Goal: Task Accomplishment & Management: Manage account settings

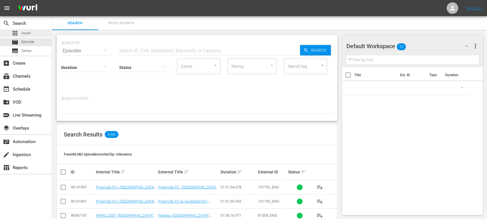
click at [28, 34] on span "Asset" at bounding box center [26, 33] width 10 height 6
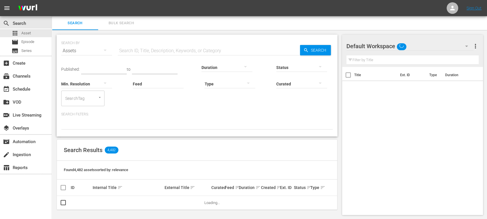
click at [129, 24] on span "Bulk Search" at bounding box center [121, 23] width 39 height 7
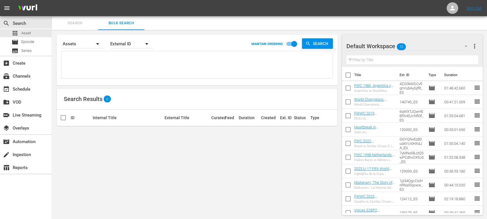
click at [83, 55] on textarea at bounding box center [198, 66] width 270 height 26
paste textarea "70293_ENG 71829_ENG 71827_ENG 71938_ENG 72771_ENG 71880_ENG 71962_ENG 71884_ENG…"
type textarea "70293_ENG 71829_ENG 71827_ENG 71938_ENG 72771_ENG 71880_ENG 71962_ENG 71884_ENG…"
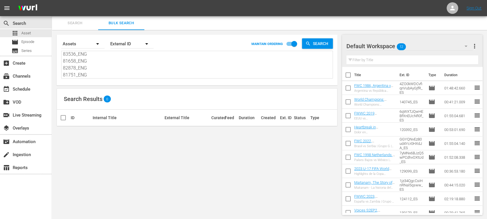
type textarea "70293_ENG 71829_ENG 71827_ENG 71938_ENG 72771_ENG 71880_ENG 71962_ENG 71884_ENG…"
click at [475, 45] on span "more_vert" at bounding box center [474, 46] width 7 height 7
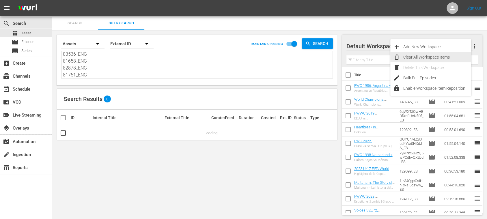
click at [446, 58] on div "Clear All Workspace Items" at bounding box center [437, 57] width 68 height 10
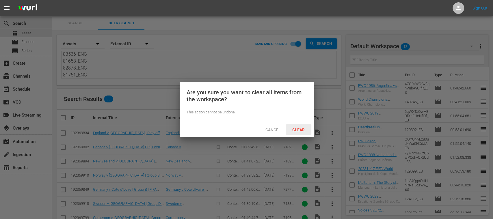
click at [298, 129] on span "Clear" at bounding box center [299, 130] width 22 height 5
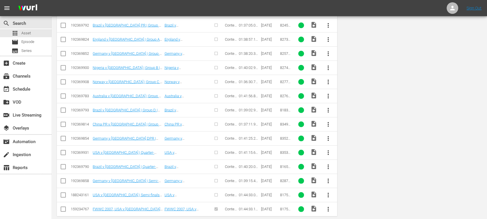
scroll to position [0, 0]
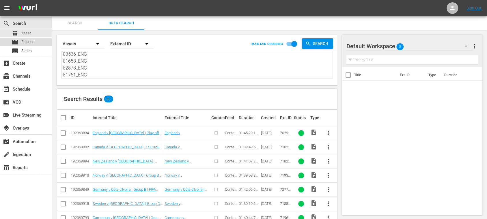
click at [32, 45] on div "movie Episode" at bounding box center [23, 42] width 23 height 8
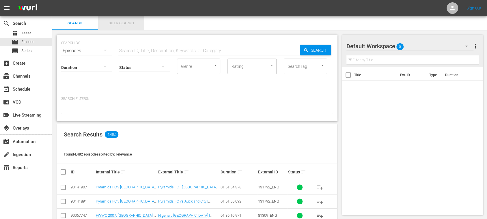
click at [120, 25] on span "Bulk Search" at bounding box center [121, 23] width 39 height 7
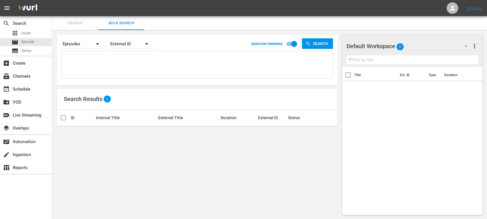
type textarea "70293_ENG 71829_ENG 71827_ENG 71938_ENG 72771_ENG 71880_ENG 71962_ENG 71884_ENG…"
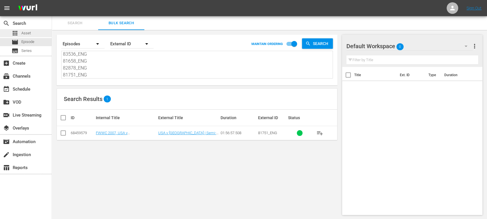
type textarea "70293_ENG 71829_ENG 71827_ENG 71938_ENG 72771_ENG 71880_ENG 71962_ENG 71884_ENG…"
click at [27, 33] on span "Asset" at bounding box center [26, 33] width 10 height 6
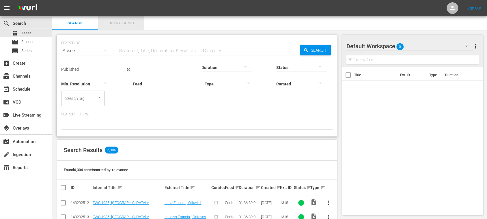
click at [120, 23] on span "Bulk Search" at bounding box center [121, 23] width 39 height 7
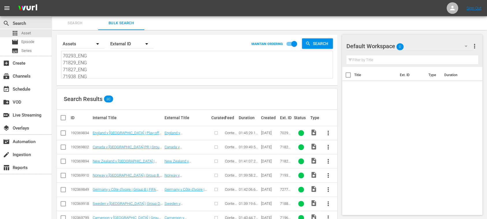
click at [63, 116] on input "checkbox" at bounding box center [66, 117] width 12 height 7
checkbox input "true"
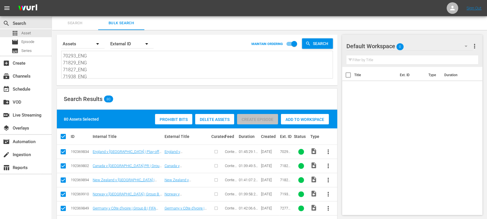
checkbox input "true"
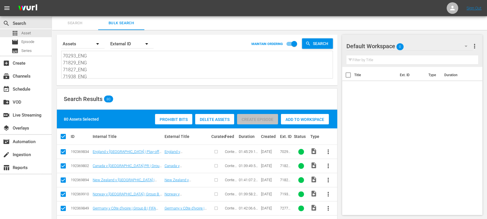
checkbox input "true"
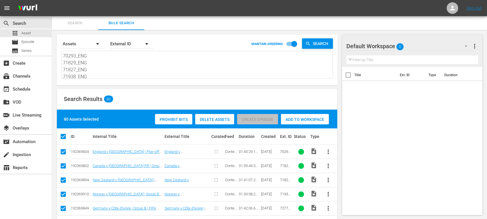
checkbox input "true"
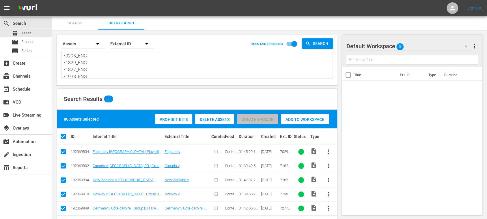
checkbox input "true"
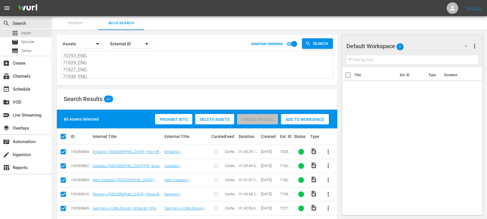
checkbox input "true"
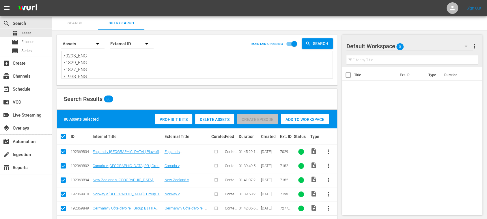
checkbox input "true"
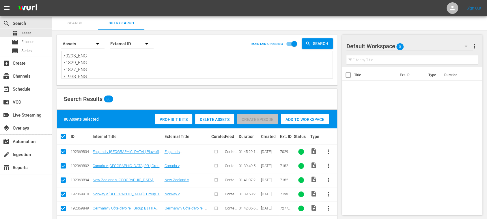
checkbox input "true"
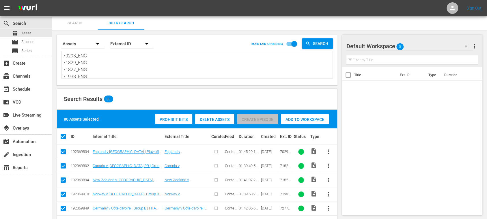
checkbox input "true"
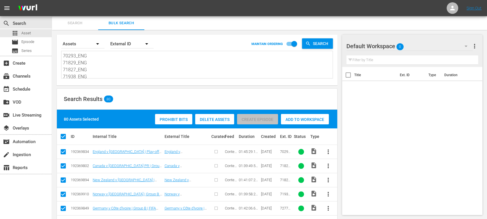
checkbox input "true"
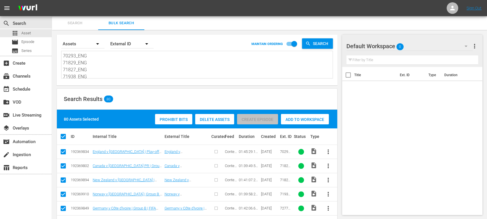
checkbox input "true"
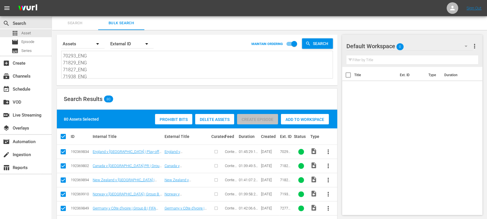
checkbox input "true"
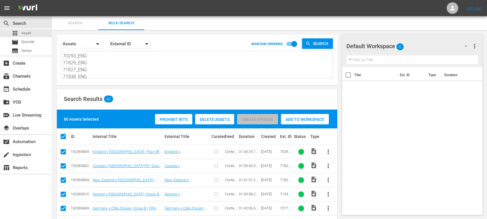
checkbox input "true"
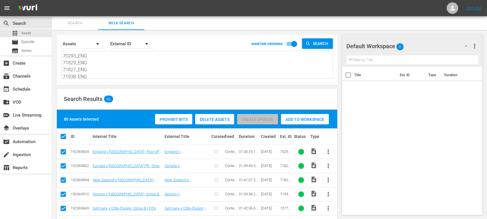
checkbox input "true"
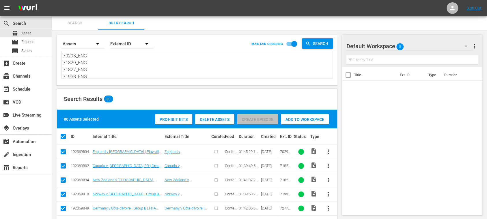
checkbox input "true"
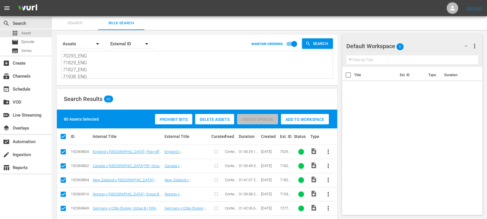
checkbox input "true"
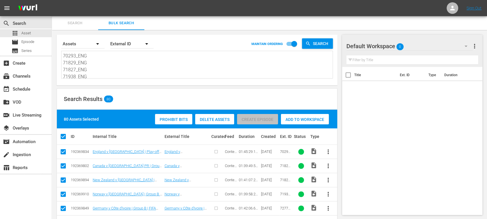
checkbox input "true"
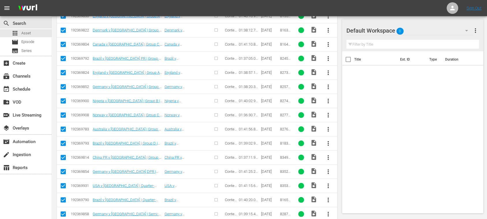
scroll to position [1061, 0]
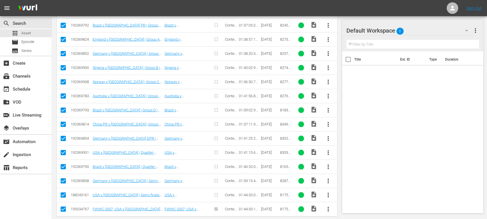
click at [64, 207] on input "checkbox" at bounding box center [63, 210] width 7 height 7
checkbox input "false"
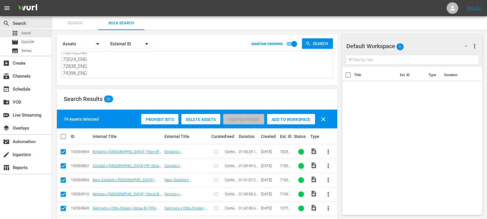
scroll to position [528, 0]
drag, startPoint x: 63, startPoint y: 57, endPoint x: 236, endPoint y: 130, distance: 187.9
paste textarea
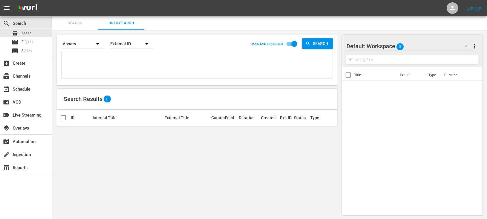
paste textarea "70293_ENG 71829_ENG 71827_ENG 71938_ENG 72771_ENG 71880_ENG 71962_ENG 71884_ENG…"
type textarea "70293_ENG 71829_ENG 71827_ENG 71938_ENG 72771_ENG 71880_ENG 71962_ENG 71884_ENG…"
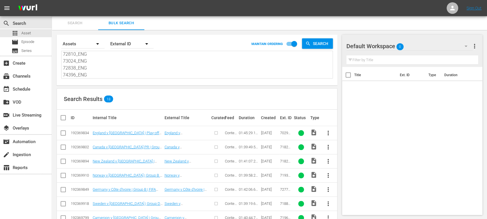
type textarea "70293_ENG 71829_ENG 71827_ENG 71938_ENG 72771_ENG 71880_ENG 71962_ENG 71884_ENG…"
click at [65, 119] on input "checkbox" at bounding box center [66, 117] width 12 height 7
checkbox input "true"
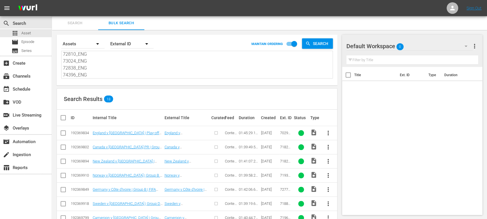
checkbox input "true"
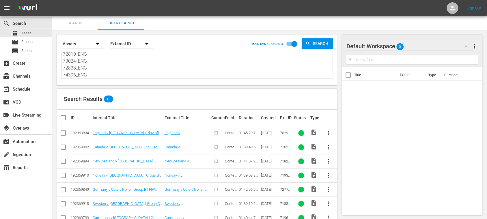
checkbox input "true"
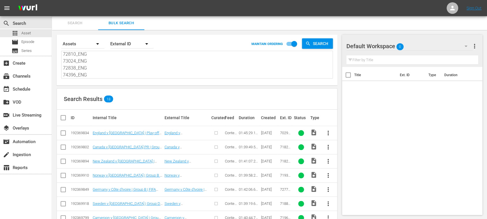
checkbox input "true"
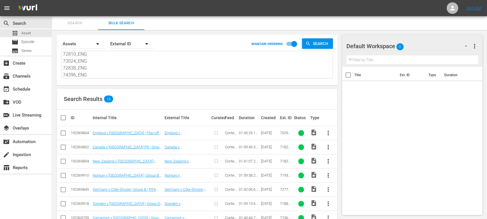
checkbox input "true"
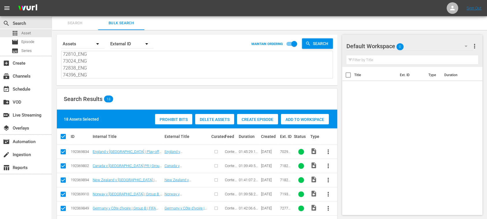
click at [256, 120] on span "Create Episode" at bounding box center [257, 119] width 41 height 5
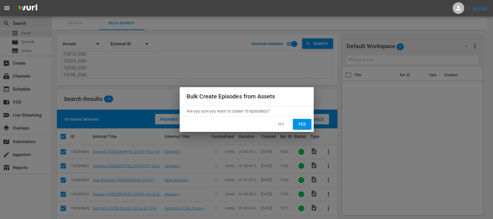
click at [304, 124] on span "Yes" at bounding box center [301, 124] width 9 height 7
checkbox input "false"
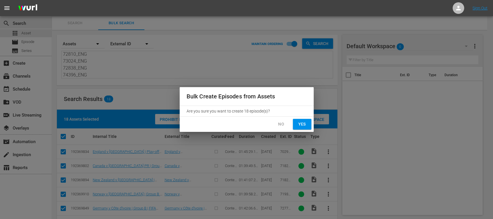
checkbox input "false"
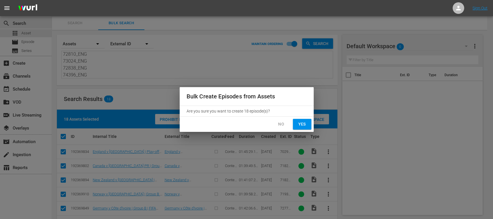
checkbox input "false"
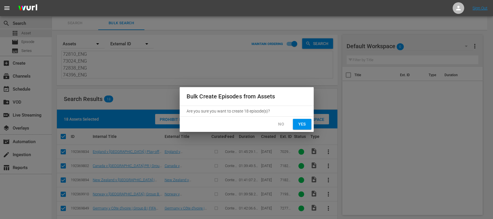
checkbox input "false"
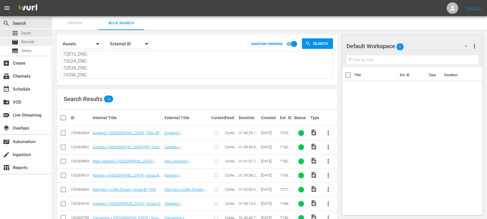
click at [28, 43] on span "Episode" at bounding box center [27, 42] width 13 height 6
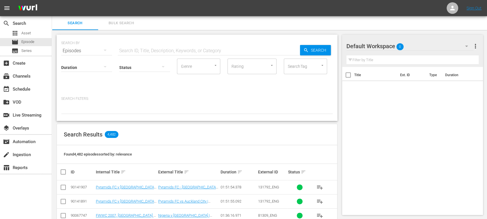
click at [118, 24] on span "Bulk Search" at bounding box center [121, 23] width 39 height 7
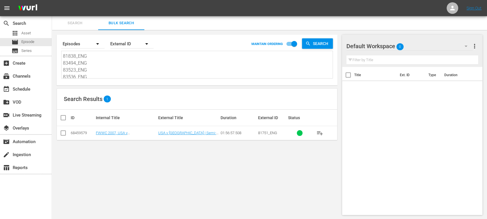
scroll to position [528, 0]
drag, startPoint x: 63, startPoint y: 58, endPoint x: 319, endPoint y: 143, distance: 269.8
click at [319, 143] on div "Search By Episodes Order By External ID MAINTAIN ORDERING Search 70293_ENG 7182…" at bounding box center [197, 125] width 290 height 190
paste textarea "70293_ENG 71829_ENG 71827_ENG 71938_ENG 72771_ENG 71880_ENG 71962_ENG 71884_ENG…"
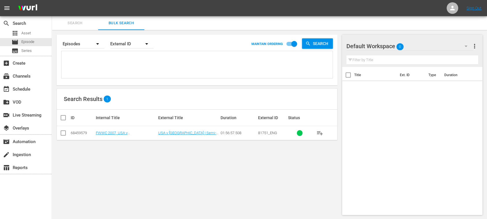
type textarea "70293_ENG 71829_ENG 71827_ENG 71938_ENG 72771_ENG 71880_ENG 71962_ENG 71884_ENG…"
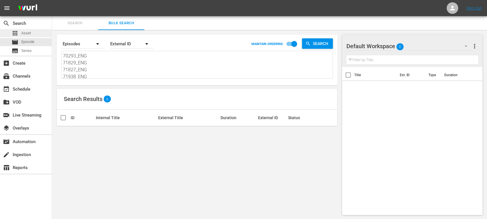
type textarea "70293_ENG 71829_ENG 71827_ENG 71938_ENG 72771_ENG 71880_ENG 71962_ENG 71884_ENG…"
click at [20, 32] on div "apps Asset" at bounding box center [21, 33] width 19 height 8
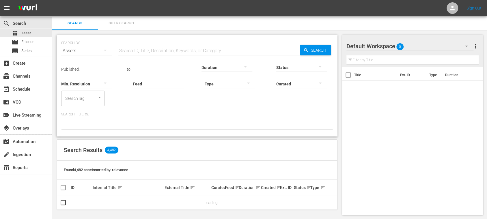
click at [113, 27] on button "Bulk Search" at bounding box center [121, 23] width 46 height 14
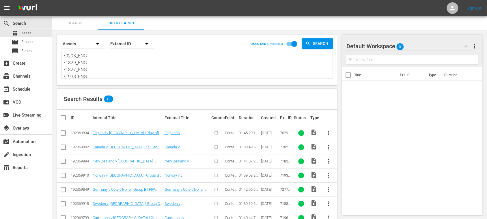
click at [62, 53] on div "70293_ENG 71829_ENG 71827_ENG 71938_ENG 72771_ENG 71880_ENG 71962_ENG 71884_ENG…" at bounding box center [197, 64] width 271 height 27
drag, startPoint x: 64, startPoint y: 56, endPoint x: 219, endPoint y: 111, distance: 164.8
click at [219, 111] on div "Search By Assets Order By External ID MAINTAIN ORDERING Search 70293_ENG 71829_…" at bounding box center [197, 211] width 290 height 362
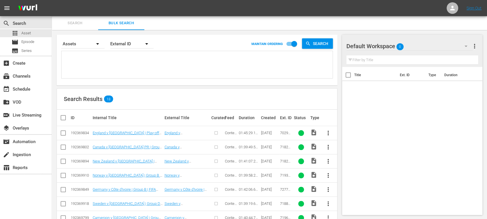
paste textarea "70293_ENG 71829_ENG 71827_ENG 71938_ENG 72771_ENG 71880_ENG 71962_ENG 71884_ENG…"
type textarea "70293_ENG 71829_ENG 71827_ENG 71938_ENG 72771_ENG 71880_ENG 71962_ENG 71884_ENG…"
click at [65, 118] on input "checkbox" at bounding box center [66, 117] width 12 height 7
checkbox input "true"
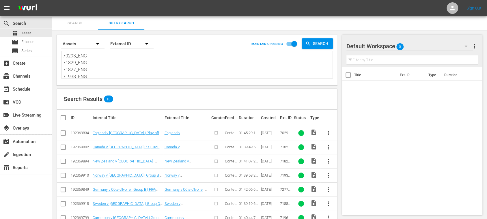
checkbox input "true"
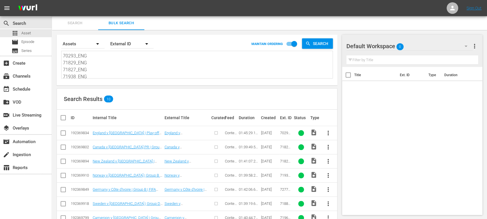
checkbox input "true"
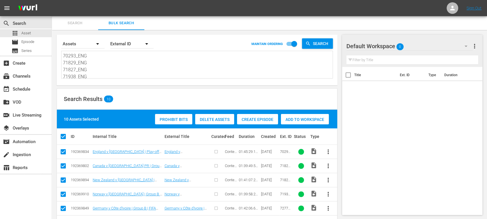
click at [255, 122] on div "Create Episode" at bounding box center [257, 119] width 41 height 11
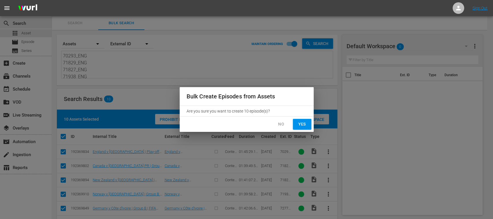
click at [303, 125] on span "Yes" at bounding box center [301, 124] width 9 height 7
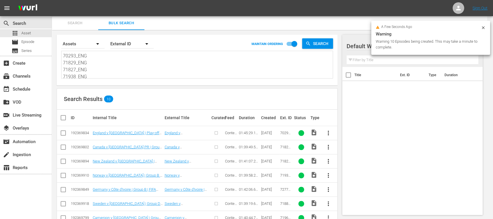
checkbox input "false"
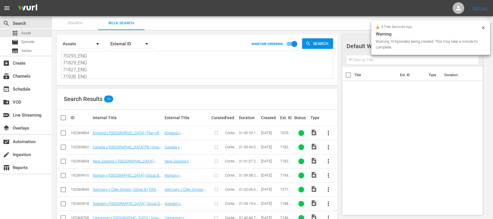
checkbox input "false"
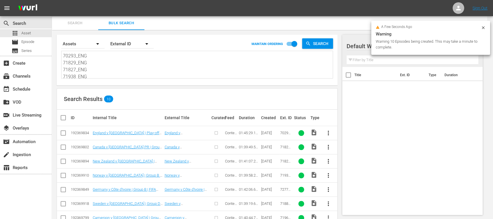
checkbox input "false"
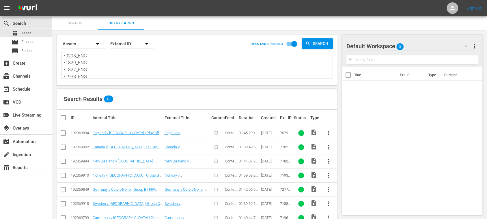
scroll to position [58, 0]
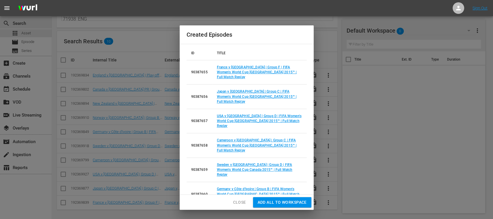
click at [280, 203] on span "Add all to Workspace" at bounding box center [282, 202] width 49 height 7
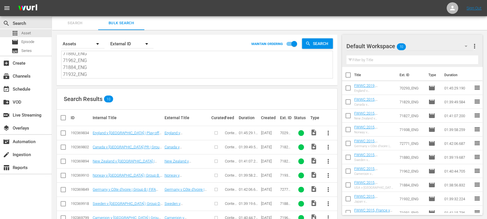
scroll to position [50, 0]
drag, startPoint x: 65, startPoint y: 54, endPoint x: 163, endPoint y: 98, distance: 107.6
click at [163, 98] on div "Search By Assets Order By External ID MAINTAIN ORDERING Search 70293_ENG 71829_…" at bounding box center [197, 154] width 290 height 248
type textarea "7"
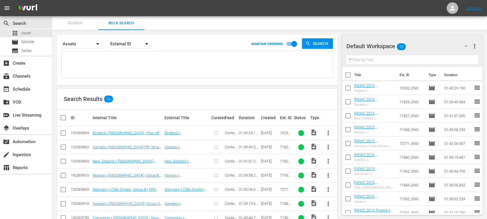
scroll to position [0, 0]
paste textarea "76273_ENG 72779_ENG 76265_ENG 72820_ENG 72810_ENG 73024_ENG 72838_ENG 74396_ENG…"
type textarea "76273_ENG 72779_ENG 76265_ENG 72820_ENG 72810_ENG 73024_ENG 72838_ENG 74396_ENG…"
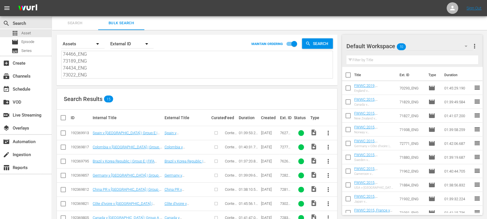
type textarea "76273_ENG 72779_ENG 76265_ENG 72820_ENG 72810_ENG 73024_ENG 72838_ENG 74396_ENG…"
click at [476, 47] on span "more_vert" at bounding box center [474, 46] width 7 height 7
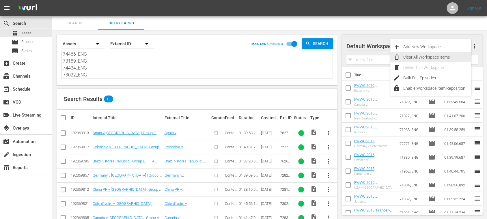
drag, startPoint x: 445, startPoint y: 60, endPoint x: 439, endPoint y: 67, distance: 9.6
click at [445, 59] on div "Clear All Workspace Items" at bounding box center [437, 57] width 68 height 10
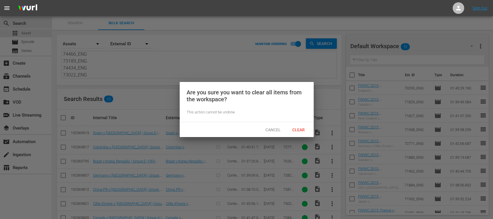
drag, startPoint x: 303, startPoint y: 129, endPoint x: 210, endPoint y: 136, distance: 92.7
click at [303, 129] on span "Clear" at bounding box center [299, 130] width 22 height 5
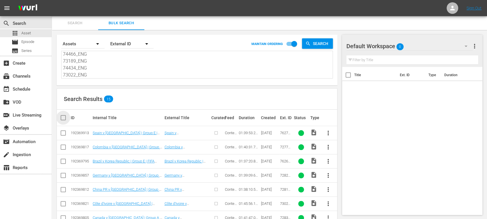
click at [65, 118] on input "checkbox" at bounding box center [66, 117] width 12 height 7
checkbox input "true"
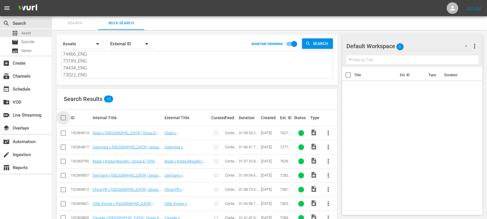
checkbox input "true"
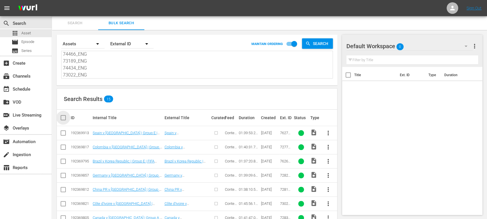
checkbox input "true"
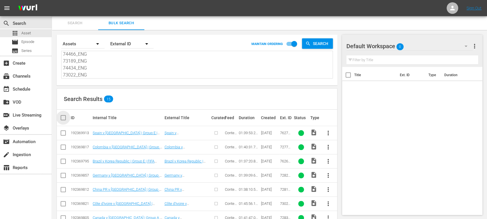
checkbox input "true"
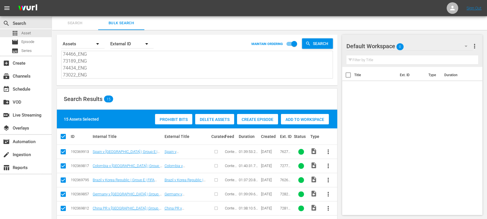
click at [264, 120] on span "Create Episode" at bounding box center [257, 119] width 41 height 5
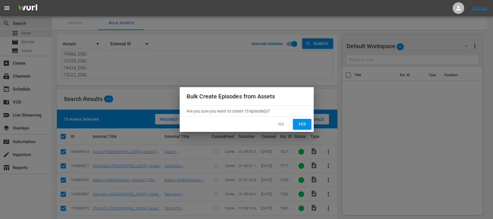
click at [304, 124] on span "Yes" at bounding box center [301, 124] width 9 height 7
checkbox input "false"
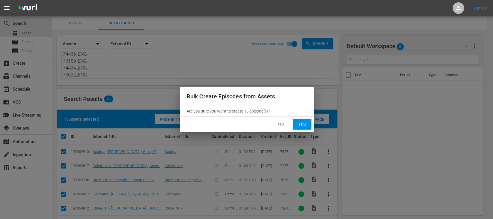
checkbox input "false"
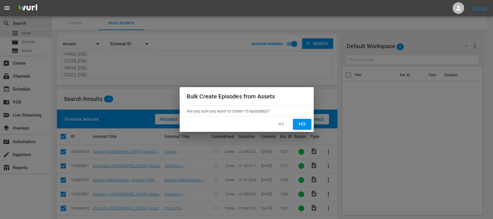
checkbox input "false"
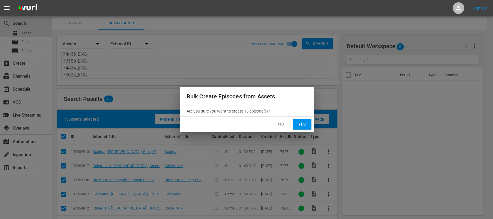
checkbox input "false"
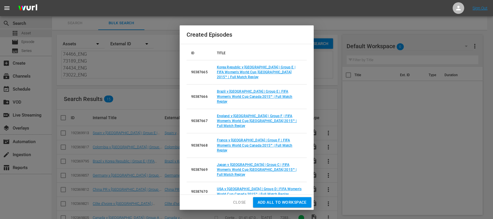
click at [273, 203] on span "Add all to Workspace" at bounding box center [282, 202] width 49 height 7
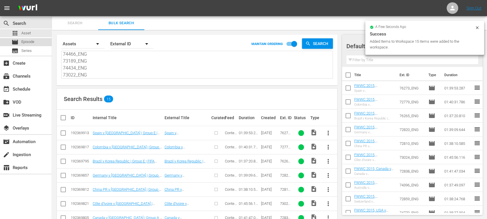
click at [34, 42] on span "Episode" at bounding box center [27, 42] width 13 height 6
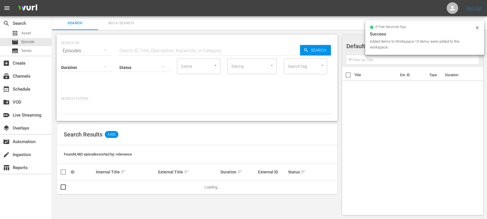
click at [124, 16] on button "Bulk Search" at bounding box center [121, 23] width 46 height 14
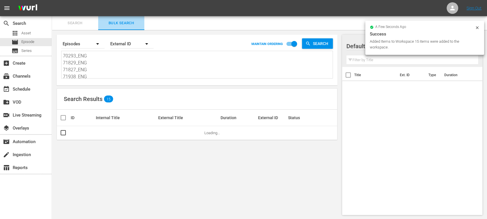
click at [124, 19] on button "Bulk Search" at bounding box center [121, 23] width 46 height 14
click at [68, 56] on textarea "70293_ENG 71829_ENG 71827_ENG 71938_ENG 72771_ENG 71880_ENG 71962_ENG 71884_ENG…" at bounding box center [198, 66] width 270 height 26
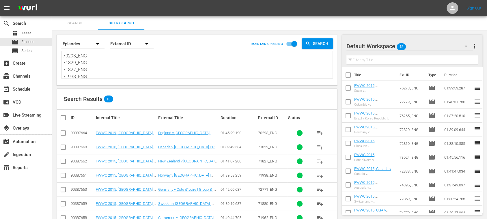
click at [92, 59] on textarea "70293_ENG 71829_ENG 71827_ENG 71938_ENG 72771_ENG 71880_ENG 71962_ENG 71884_ENG…" at bounding box center [198, 66] width 270 height 26
drag, startPoint x: 64, startPoint y: 56, endPoint x: 156, endPoint y: 94, distance: 99.0
click at [156, 94] on div "Search By Episodes Order By External ID MAINTAIN ORDERING Search 70293_ENG 7182…" at bounding box center [197, 154] width 290 height 248
type textarea "7"
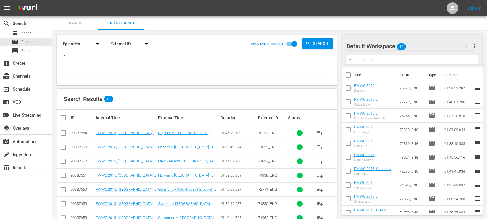
scroll to position [0, 0]
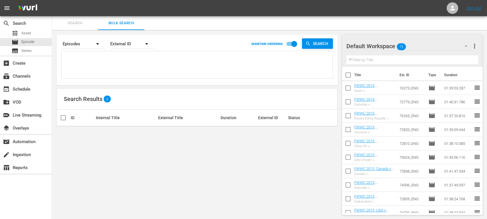
click at [99, 59] on textarea at bounding box center [198, 66] width 270 height 26
paste textarea "70293_ENG 71829_ENG 71827_ENG 71938_ENG 72771_ENG 71880_ENG 71962_ENG 71884_ENG…"
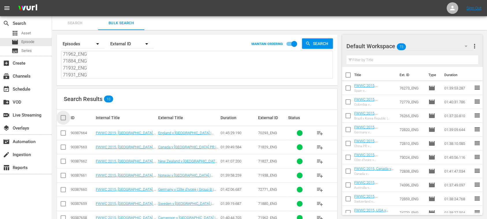
click at [64, 118] on input "checkbox" at bounding box center [66, 117] width 12 height 7
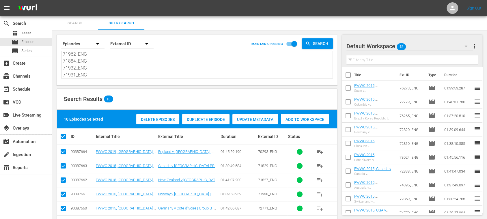
click at [308, 119] on span "Add to Workspace" at bounding box center [305, 119] width 48 height 5
click at [25, 32] on span "Asset" at bounding box center [26, 33] width 10 height 6
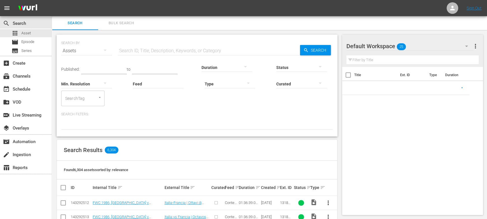
click at [116, 23] on span "Bulk Search" at bounding box center [121, 23] width 39 height 7
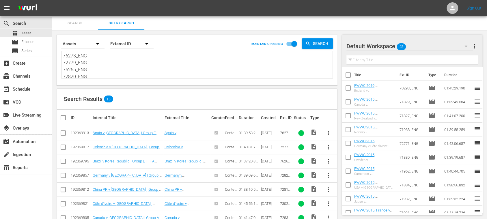
scroll to position [84, 0]
drag, startPoint x: 64, startPoint y: 55, endPoint x: 246, endPoint y: 123, distance: 194.3
click at [243, 122] on div "Search By Assets Order By External ID MAINTAIN ORDERING Search 76273_ENG 72779_…" at bounding box center [197, 189] width 290 height 319
paste textarea "74607_ENG 73318_ENG 74765_ENG 73313_ENG 73391_ENG 73390_ENG 74465_ENG 74564_ENG…"
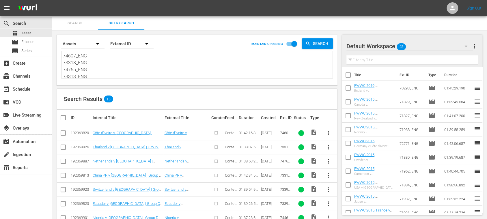
click at [62, 119] on input "checkbox" at bounding box center [66, 117] width 12 height 7
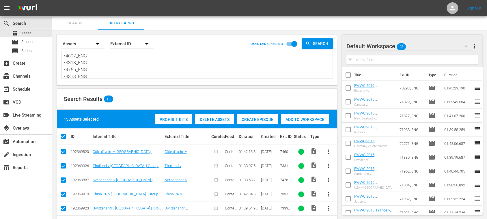
click at [254, 119] on span "Create Episode" at bounding box center [257, 119] width 41 height 5
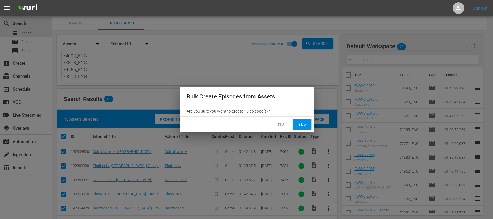
click at [304, 126] on span "Yes" at bounding box center [301, 124] width 9 height 7
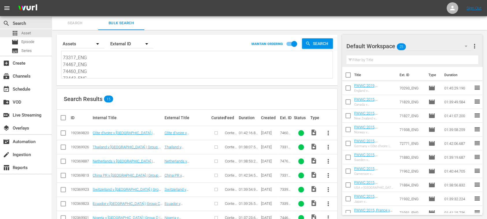
scroll to position [84, 0]
drag, startPoint x: 64, startPoint y: 56, endPoint x: 290, endPoint y: 130, distance: 238.1
click at [290, 130] on div "Search By Assets Order By External ID MAINTAIN ORDERING Search 74607_ENG 73318_…" at bounding box center [197, 189] width 290 height 319
paste textarea "74607_ENG 73318_ENG 74765_ENG 73313_ENG 73391_ENG 73390_ENG 74465_ENG 74564_ENG…"
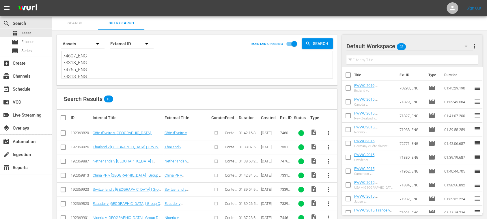
click at [62, 117] on input "checkbox" at bounding box center [66, 117] width 12 height 7
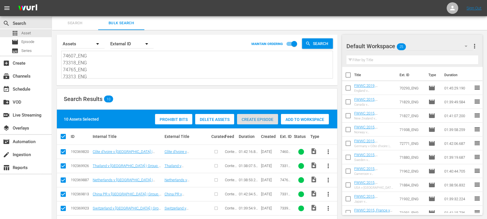
click at [260, 119] on span "Create Episode" at bounding box center [257, 119] width 41 height 5
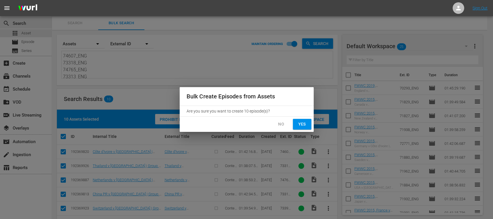
click at [304, 124] on span "Yes" at bounding box center [301, 124] width 9 height 7
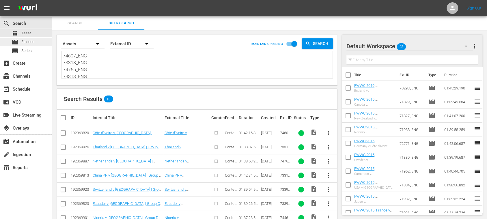
click at [25, 41] on span "Episode" at bounding box center [27, 42] width 13 height 6
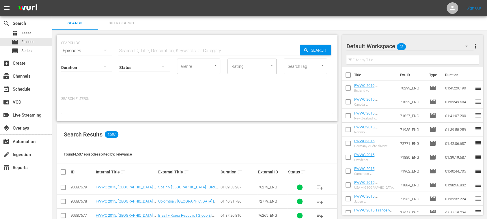
click at [118, 19] on button "Bulk Search" at bounding box center [121, 23] width 46 height 14
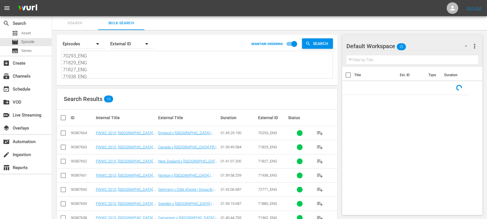
scroll to position [50, 0]
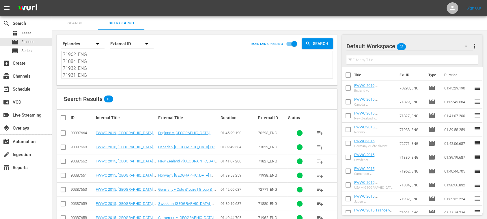
drag, startPoint x: 64, startPoint y: 57, endPoint x: 401, endPoint y: 183, distance: 360.0
click at [399, 182] on div "Search Bulk Search Search By Episodes Order By External ID MAINTAIN ORDERING Se…" at bounding box center [269, 147] width 435 height 262
paste textarea "External ID 70293_ENG 71829_ENG 71827_ENG 71938_ENG 72771_ENG 71880_ENG 71962_E…"
click at [38, 40] on div "movie Episode" at bounding box center [26, 42] width 52 height 8
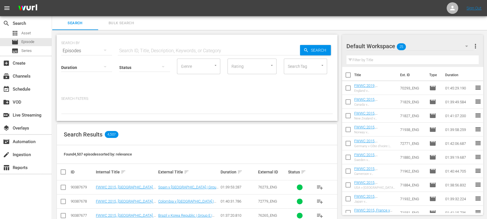
click at [118, 22] on span "Bulk Search" at bounding box center [121, 23] width 39 height 7
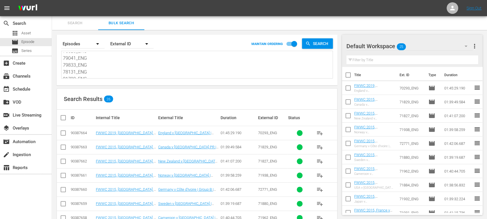
scroll to position [535, 0]
drag, startPoint x: 64, startPoint y: 56, endPoint x: 308, endPoint y: 137, distance: 257.3
paste textarea "74607_ENG 73318_ENG 74765_ENG 73313_ENG 73391_ENG 73390_ENG 74465_ENG 74564_ENG…"
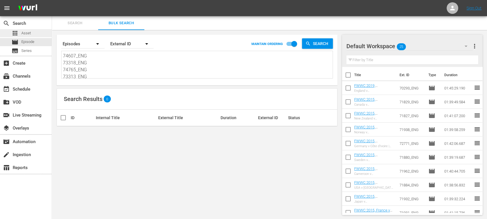
click at [37, 32] on div "apps Asset" at bounding box center [26, 33] width 52 height 8
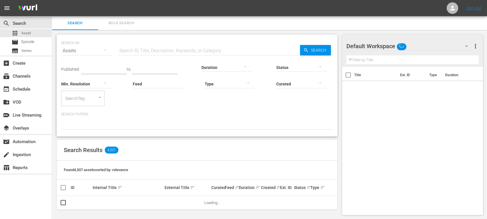
click at [123, 22] on span "Bulk Search" at bounding box center [121, 23] width 39 height 7
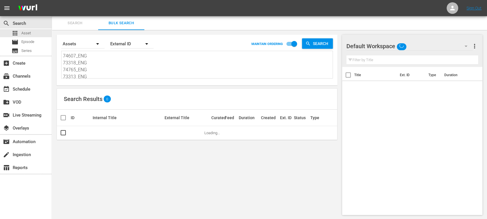
click at [64, 55] on textarea "74607_ENG 73318_ENG 74765_ENG 73313_ENG 73391_ENG 73390_ENG 74465_ENG 74564_ENG…" at bounding box center [198, 66] width 270 height 26
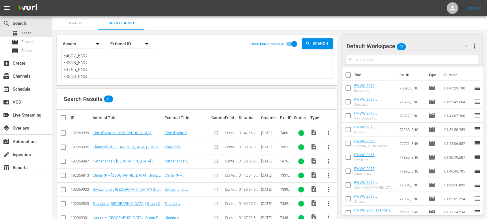
scroll to position [50, 0]
drag, startPoint x: 64, startPoint y: 57, endPoint x: 208, endPoint y: 122, distance: 157.6
click at [208, 122] on div "Search By Assets Order By External ID MAINTAIN ORDERING Search 74607_ENG 73318_…" at bounding box center [197, 154] width 290 height 248
paste textarea "74607_ENG 73318_ENG 74765_ENG 73313_ENG 73391_ENG 73390_ENG 74465_ENG 74564_ENG…"
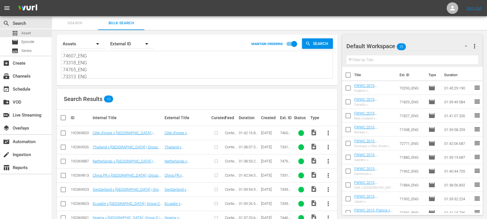
click at [64, 117] on input "checkbox" at bounding box center [66, 117] width 12 height 7
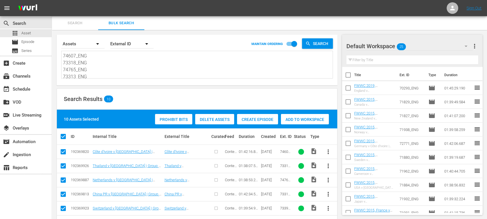
click at [255, 119] on span "Create Episode" at bounding box center [257, 119] width 41 height 5
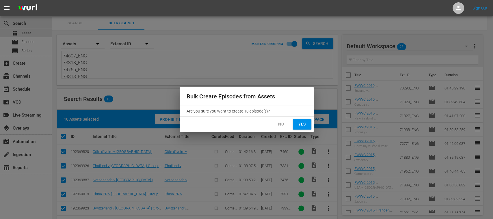
click at [304, 124] on span "Yes" at bounding box center [301, 124] width 9 height 7
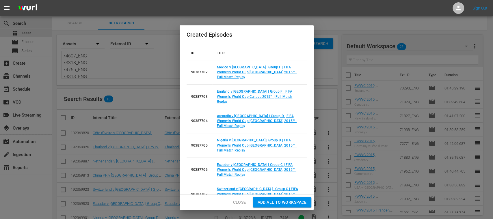
click at [299, 203] on span "Add all to Workspace" at bounding box center [282, 202] width 49 height 7
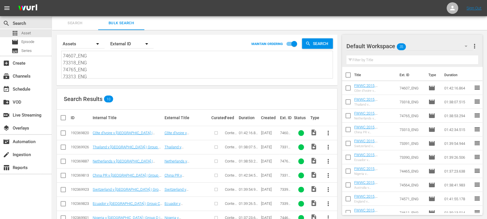
scroll to position [50, 0]
drag, startPoint x: 64, startPoint y: 54, endPoint x: 213, endPoint y: 120, distance: 163.5
click at [201, 124] on div "Search By Assets Order By External ID MAINTAIN ORDERING Search 74607_ENG 73318_…" at bounding box center [197, 154] width 290 height 248
paste textarea "74609_ENG 73317_ENG 74467_ENG 74460_ENG 73443_ENG 74782_ENG 73444_ENG 74621_ENG…"
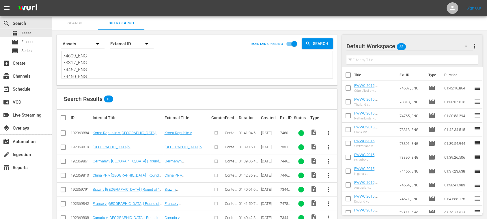
click at [66, 117] on input "checkbox" at bounding box center [66, 117] width 12 height 7
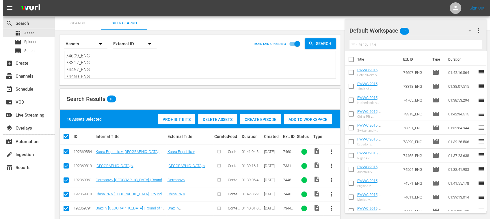
scroll to position [77, 0]
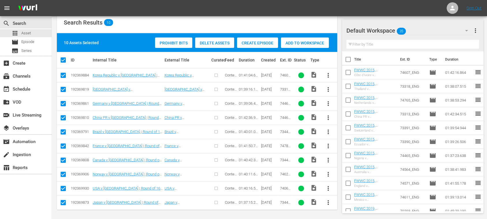
click at [263, 42] on span "Create Episode" at bounding box center [257, 43] width 41 height 5
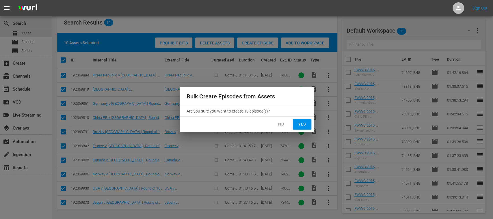
click at [301, 123] on span "Yes" at bounding box center [301, 124] width 9 height 7
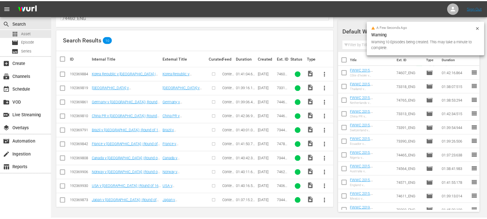
scroll to position [58, 0]
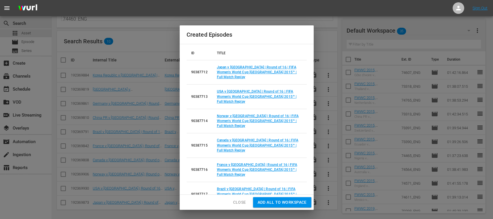
click at [267, 199] on span "Add all to Workspace" at bounding box center [282, 202] width 49 height 7
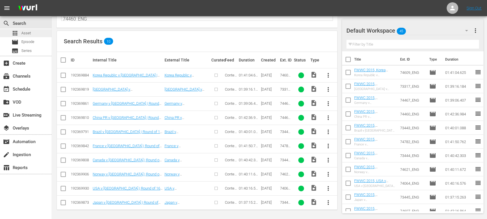
click at [27, 33] on span "Asset" at bounding box center [26, 33] width 10 height 6
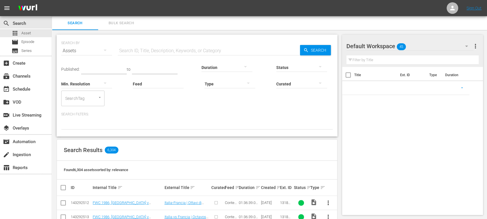
click at [119, 25] on span "Bulk Search" at bounding box center [121, 23] width 39 height 7
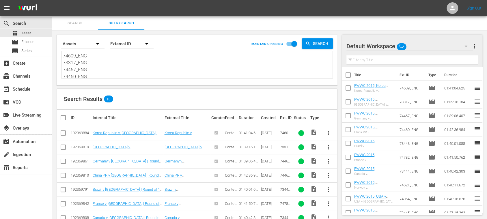
scroll to position [50, 0]
drag, startPoint x: 80, startPoint y: 67, endPoint x: 312, endPoint y: 166, distance: 252.1
click at [306, 165] on div "Search By Assets Order By External ID MAINTAIN ORDERING Search 74609_ENG 73317_…" at bounding box center [197, 154] width 290 height 248
paste textarea "74572_ENG 74395_ENG 74586_ENG 74590_ENG 74608_ENG 75520_ENG 79041_ENG 79833_ENG…"
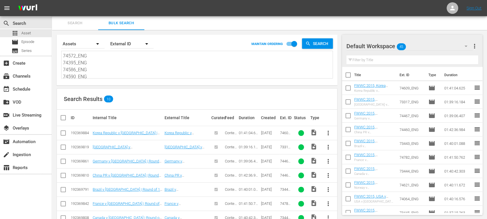
scroll to position [0, 0]
click at [63, 116] on input "checkbox" at bounding box center [66, 117] width 12 height 7
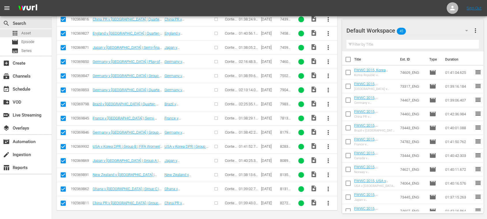
scroll to position [0, 0]
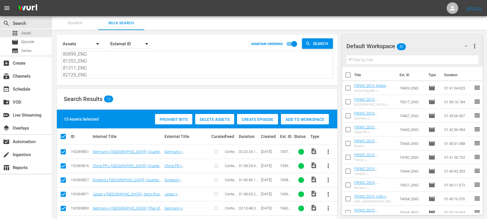
click at [264, 121] on span "Create Episode" at bounding box center [257, 119] width 41 height 5
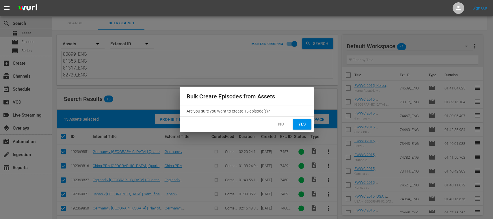
drag, startPoint x: 301, startPoint y: 125, endPoint x: 239, endPoint y: 196, distance: 94.1
click at [301, 125] on span "Yes" at bounding box center [301, 124] width 9 height 7
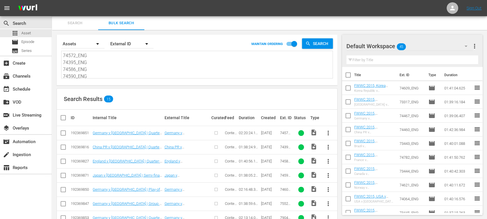
drag, startPoint x: 51, startPoint y: 36, endPoint x: 20, endPoint y: 8, distance: 41.9
click at [20, 8] on div "menu Sign Out search Search apps Asset movie Episode subtitles Series add_box C…" at bounding box center [243, 174] width 487 height 349
paste textarea
click at [64, 117] on input "checkbox" at bounding box center [66, 117] width 12 height 7
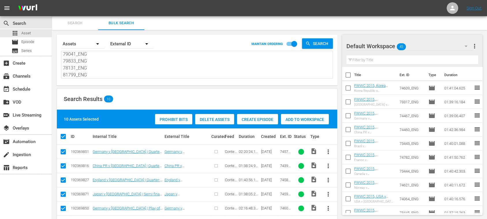
click at [266, 121] on span "Create Episode" at bounding box center [257, 119] width 41 height 5
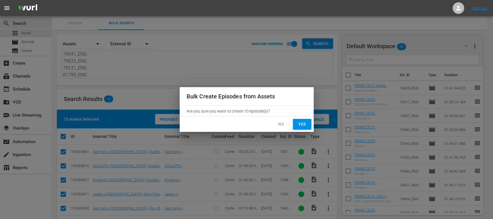
click at [302, 125] on span "Yes" at bounding box center [301, 124] width 9 height 7
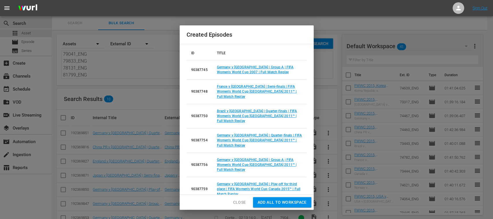
click at [277, 202] on span "Add all to Workspace" at bounding box center [282, 202] width 49 height 7
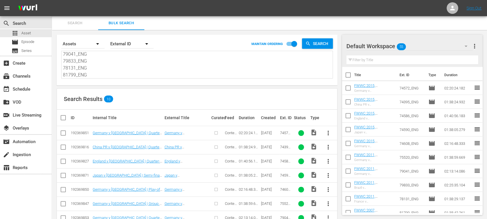
scroll to position [0, 0]
drag, startPoint x: 94, startPoint y: 71, endPoint x: 19, endPoint y: 8, distance: 97.8
click at [19, 12] on div "menu Sign Out search Search apps Asset movie Episode subtitles Series add_box C…" at bounding box center [243, 139] width 487 height 278
paste textarea "82837_ENG 80899_ENG 81353_ENG 81317_ENG 82729_ENG 81324_ENG 82836_ENG 81352_ENG…"
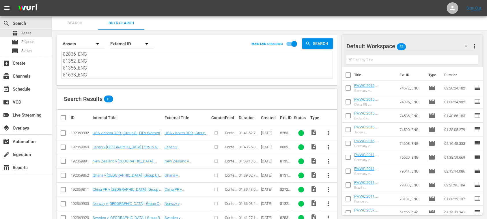
click at [62, 118] on input "checkbox" at bounding box center [66, 117] width 12 height 7
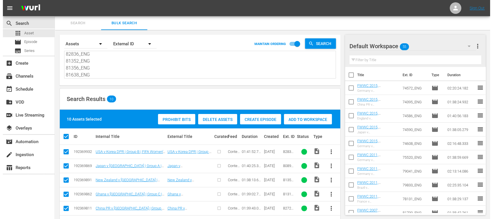
scroll to position [77, 0]
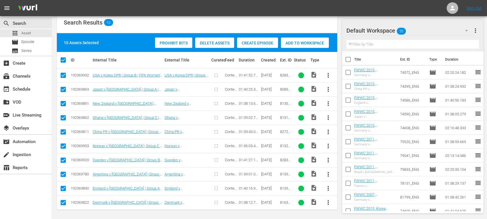
click at [301, 43] on span "Add to Workspace" at bounding box center [305, 43] width 48 height 5
click at [255, 44] on span "Create Episode" at bounding box center [257, 43] width 41 height 5
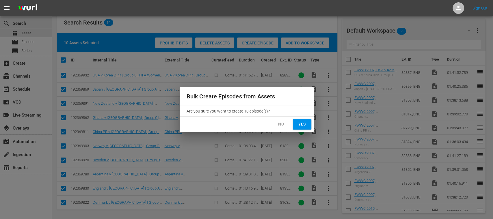
click at [301, 123] on span "Yes" at bounding box center [301, 124] width 9 height 7
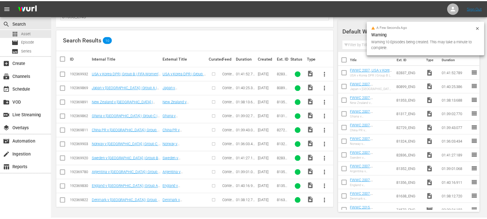
scroll to position [58, 0]
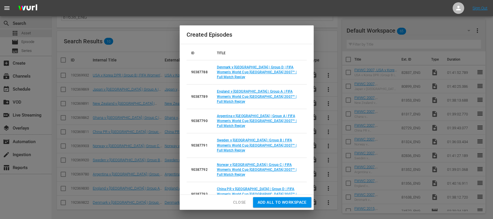
click at [272, 204] on span "Add all to Workspace" at bounding box center [282, 202] width 49 height 7
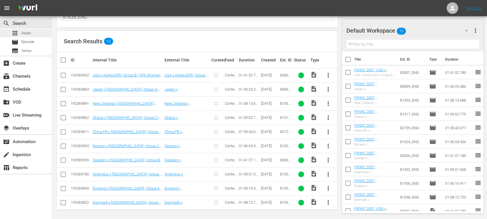
click at [26, 33] on span "Asset" at bounding box center [26, 33] width 10 height 6
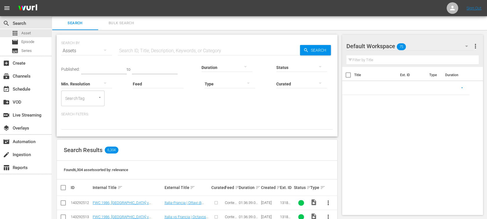
click at [118, 27] on button "Bulk Search" at bounding box center [121, 23] width 46 height 14
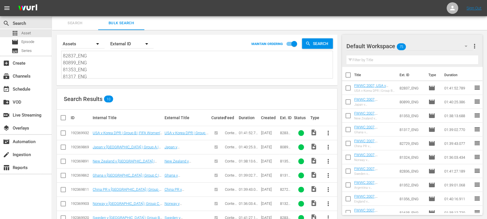
scroll to position [64, 0]
drag, startPoint x: 64, startPoint y: 56, endPoint x: 284, endPoint y: 131, distance: 232.5
click at [284, 131] on div "Search By Assets Order By External ID MAINTAIN ORDERING Search 82837_ENG 80899_…" at bounding box center [197, 154] width 290 height 248
paste textarea "81646_ENG 82456_ENG 82737_ENG 82578_ENG 82740_ENG 82772_ENG 82767_ENG 81838_ENG…"
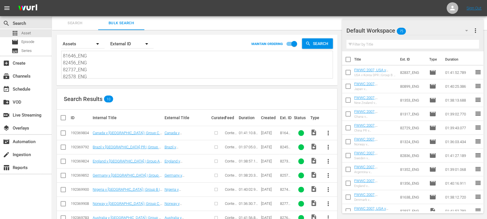
scroll to position [58, 0]
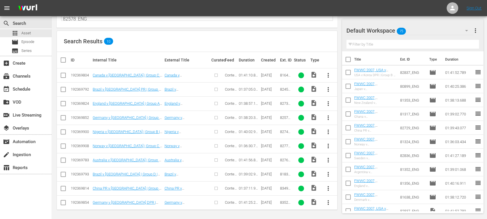
click at [64, 59] on input "checkbox" at bounding box center [66, 60] width 12 height 7
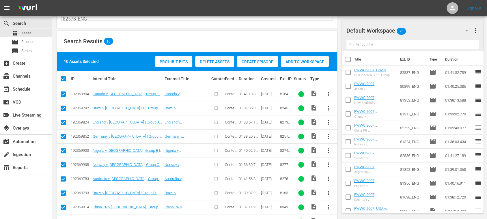
click at [258, 61] on span "Create Episode" at bounding box center [257, 61] width 41 height 5
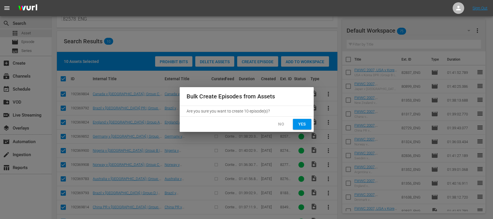
click at [304, 123] on span "Yes" at bounding box center [301, 124] width 9 height 7
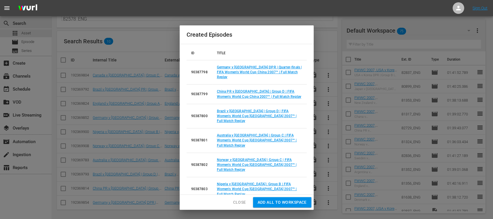
click at [275, 201] on span "Add all to Workspace" at bounding box center [282, 202] width 49 height 7
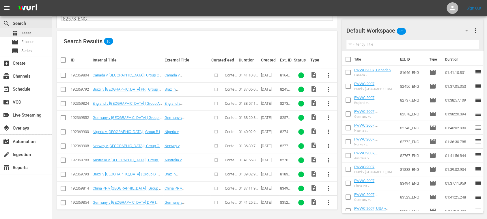
click at [30, 34] on span "Asset" at bounding box center [26, 33] width 10 height 6
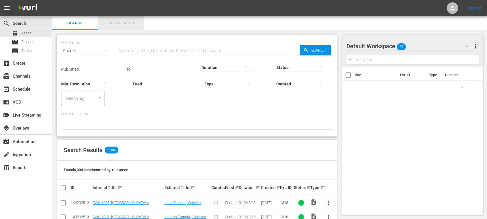
click at [124, 24] on span "Bulk Search" at bounding box center [121, 23] width 39 height 7
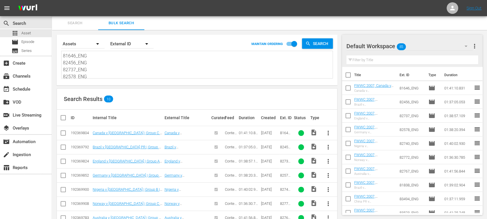
scroll to position [50, 0]
drag, startPoint x: 63, startPoint y: 57, endPoint x: 216, endPoint y: 107, distance: 161.0
click at [216, 107] on div "Search By Assets Order By External ID MAINTAIN ORDERING Search 81646_ENG 82456_…" at bounding box center [197, 154] width 290 height 248
paste textarea "83536_ENG 81658_ENG 82878_ENG 81751_ENG"
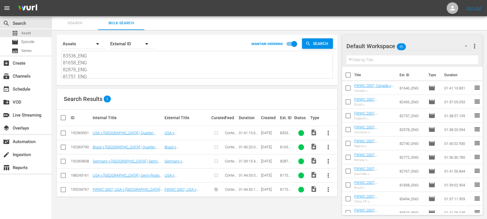
click at [64, 118] on input "checkbox" at bounding box center [66, 117] width 12 height 7
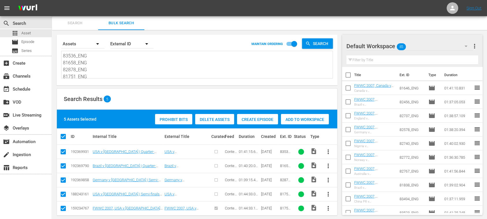
click at [63, 209] on input "checkbox" at bounding box center [63, 209] width 7 height 7
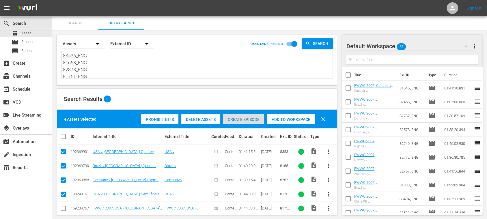
click at [248, 119] on span "Create Episode" at bounding box center [243, 119] width 41 height 5
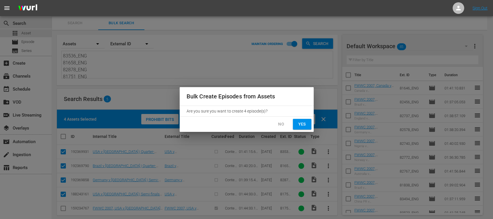
click at [300, 125] on span "Yes" at bounding box center [301, 124] width 9 height 7
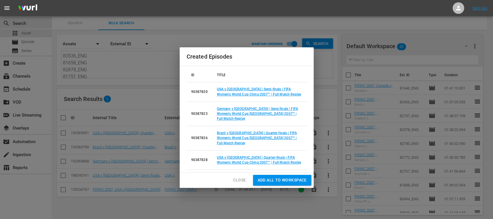
click at [280, 177] on span "Add all to Workspace" at bounding box center [282, 180] width 49 height 7
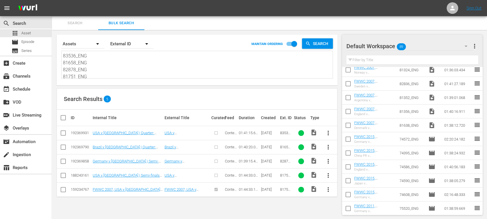
scroll to position [397, 0]
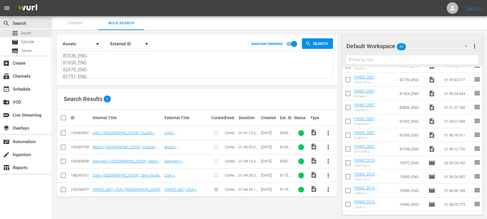
click at [348, 148] on input "checkbox" at bounding box center [348, 150] width 12 height 12
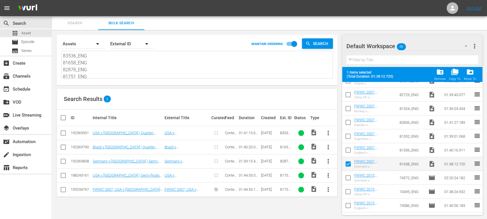
click at [348, 149] on input "checkbox" at bounding box center [348, 151] width 12 height 12
click at [348, 137] on input "checkbox" at bounding box center [348, 137] width 12 height 12
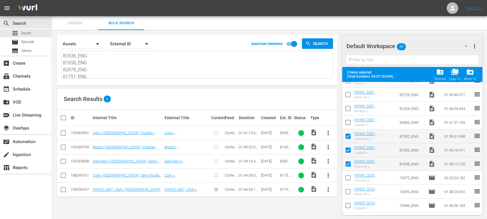
click at [348, 123] on input "checkbox" at bounding box center [348, 124] width 12 height 12
click at [348, 108] on input "checkbox" at bounding box center [348, 110] width 12 height 12
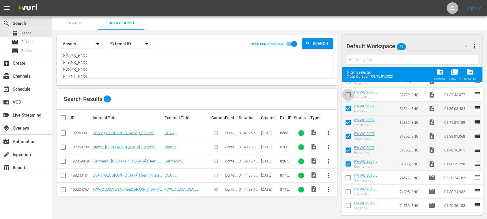
click at [349, 95] on input "checkbox" at bounding box center [348, 96] width 12 height 12
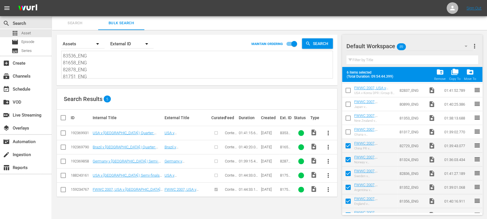
scroll to position [340, 0]
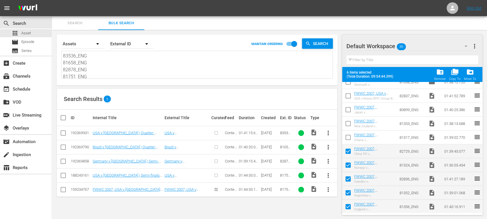
click at [347, 136] on input "checkbox" at bounding box center [348, 139] width 12 height 12
click at [348, 125] on input "checkbox" at bounding box center [348, 125] width 12 height 12
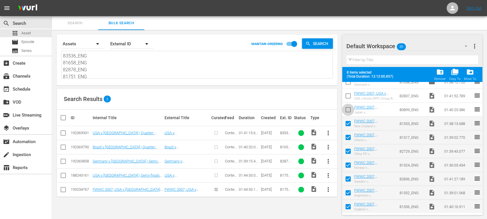
click at [348, 110] on input "checkbox" at bounding box center [348, 111] width 12 height 12
click at [349, 98] on input "checkbox" at bounding box center [348, 97] width 12 height 12
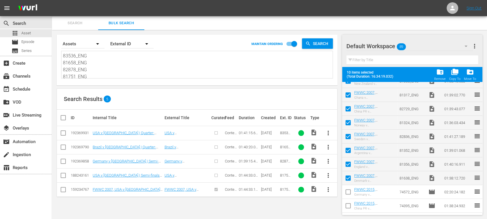
scroll to position [398, 0]
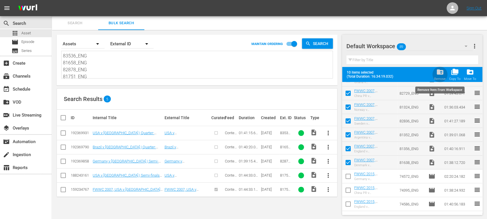
click at [441, 76] on span "folder_delete" at bounding box center [440, 72] width 8 height 8
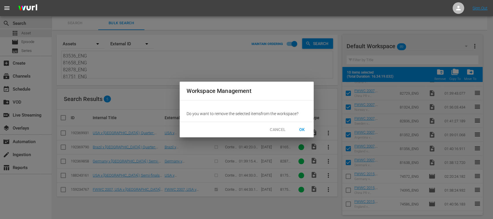
click at [300, 129] on span "OK" at bounding box center [301, 129] width 9 height 7
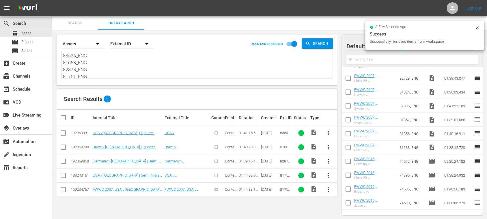
scroll to position [0, 0]
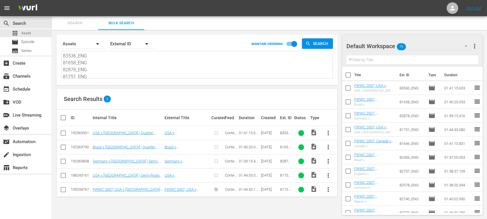
click at [351, 75] on input "checkbox" at bounding box center [348, 76] width 12 height 12
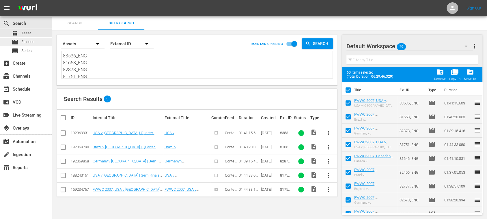
click at [31, 41] on span "Episode" at bounding box center [27, 42] width 13 height 6
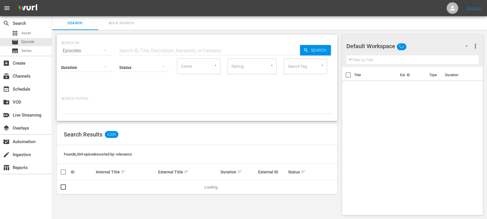
click at [121, 23] on span "Bulk Search" at bounding box center [121, 23] width 39 height 7
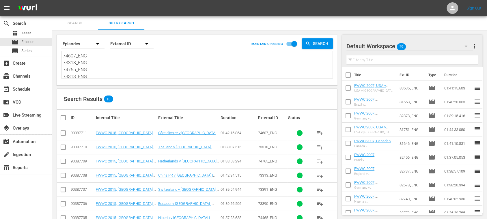
scroll to position [50, 0]
drag, startPoint x: 65, startPoint y: 56, endPoint x: 248, endPoint y: 124, distance: 195.3
click at [248, 124] on div "Search By Episodes Order By External ID MAINTAIN ORDERING Search 74607_ENG 7331…" at bounding box center [197, 154] width 290 height 248
paste textarea "70293_ENG 71829_ENG 71827_ENG 71938_ENG 72771_ENG 71880_ENG 71962_ENG 71884_ENG…"
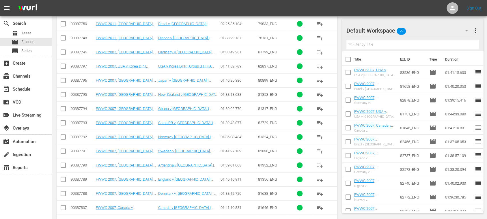
scroll to position [1042, 0]
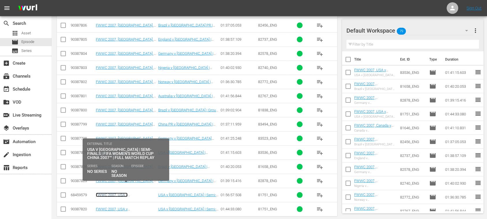
click at [134, 193] on link "FWWC 2007, USA v [GEOGRAPHIC_DATA] (EN)" at bounding box center [117, 197] width 43 height 9
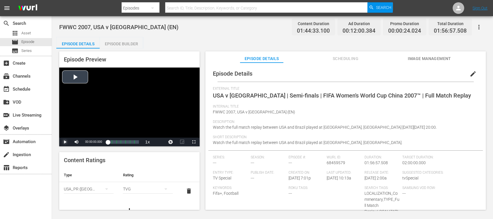
click at [65, 142] on span "Video Player" at bounding box center [65, 142] width 0 height 0
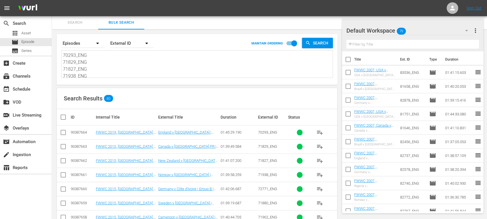
scroll to position [1042, 0]
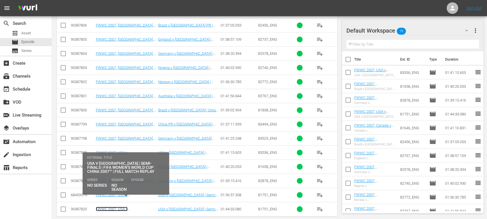
click at [139, 207] on link "FWWC 2007, USA v [GEOGRAPHIC_DATA], Semi-Finals - FMR (EN)" at bounding box center [125, 213] width 58 height 13
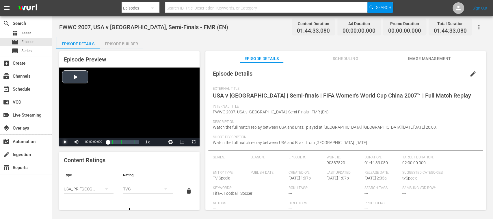
click at [65, 142] on span "Video Player" at bounding box center [65, 142] width 0 height 0
click at [22, 41] on span "Episode" at bounding box center [27, 42] width 13 height 6
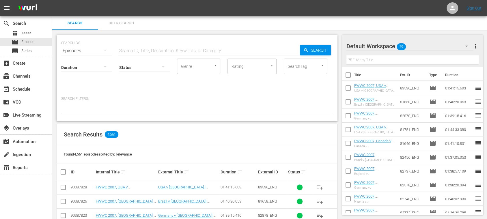
click at [473, 45] on span "more_vert" at bounding box center [475, 46] width 7 height 7
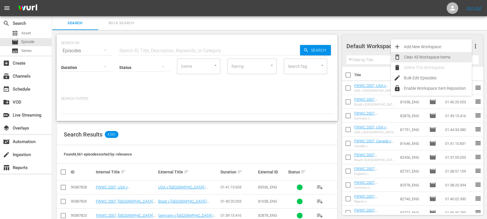
click at [449, 59] on div "Clear All Workspace Items" at bounding box center [438, 57] width 68 height 10
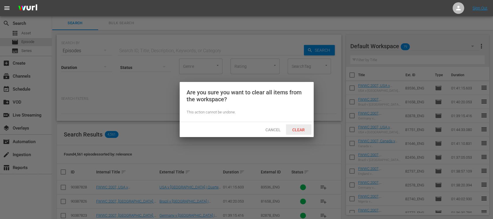
click at [300, 128] on span "Clear" at bounding box center [299, 130] width 22 height 5
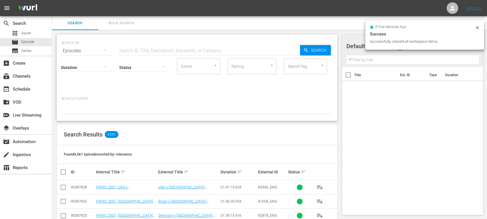
click at [129, 25] on span "Bulk Search" at bounding box center [121, 23] width 39 height 7
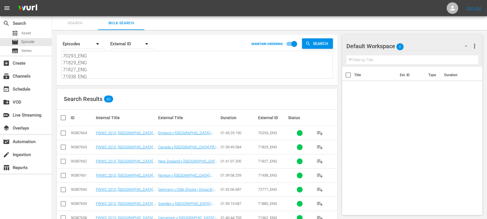
click at [62, 118] on input "checkbox" at bounding box center [66, 117] width 12 height 7
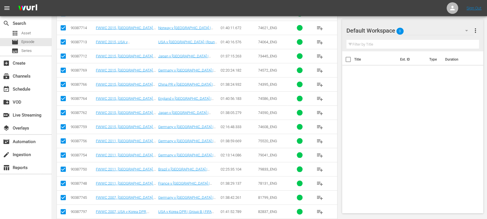
scroll to position [1061, 0]
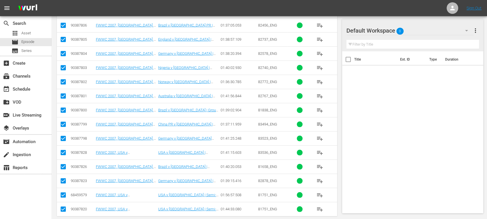
click at [63, 193] on input "checkbox" at bounding box center [63, 196] width 7 height 7
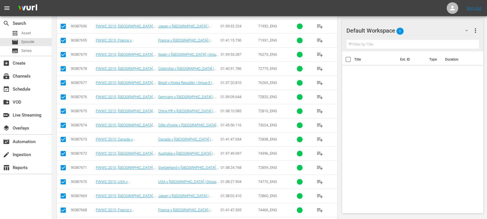
scroll to position [34, 0]
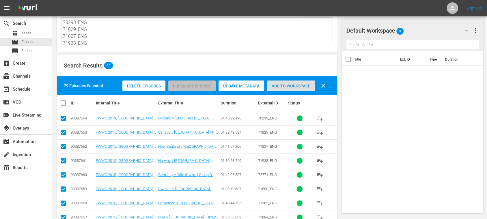
click at [293, 85] on span "Add to Workspace" at bounding box center [291, 86] width 48 height 5
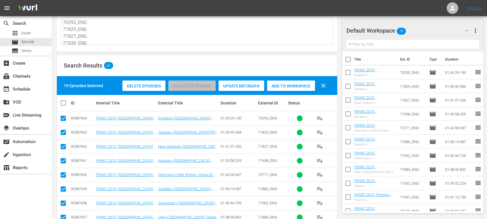
click at [478, 27] on span "more_vert" at bounding box center [475, 30] width 7 height 7
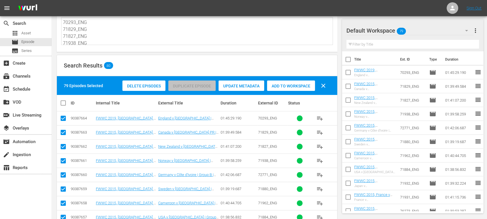
click at [477, 31] on span "more_vert" at bounding box center [475, 30] width 7 height 7
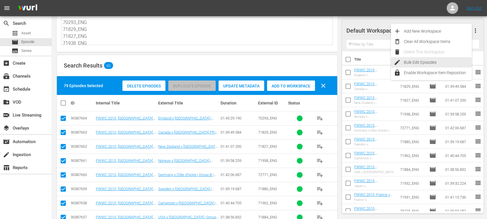
click at [428, 61] on div "Bulk Edit Episodes" at bounding box center [438, 62] width 68 height 10
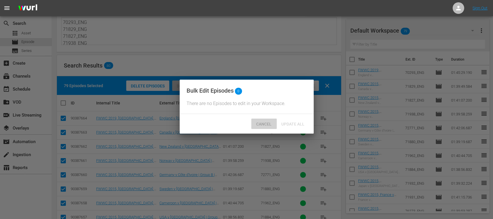
drag, startPoint x: 259, startPoint y: 131, endPoint x: 320, endPoint y: 102, distance: 67.5
click at [259, 127] on span "Cancel" at bounding box center [264, 124] width 25 height 5
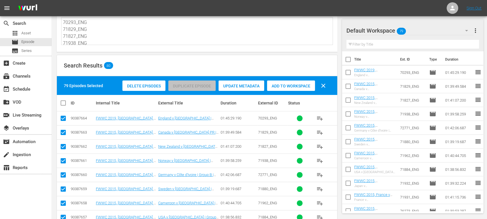
click at [477, 30] on span "more_vert" at bounding box center [475, 30] width 7 height 7
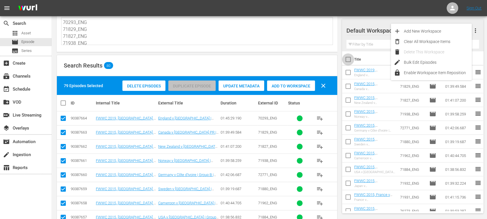
click at [349, 59] on input "checkbox" at bounding box center [348, 61] width 12 height 12
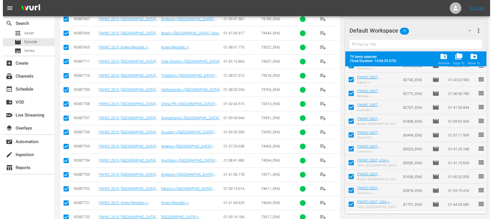
scroll to position [855, 0]
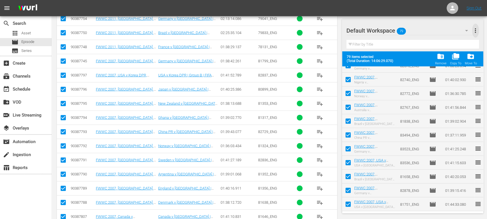
click at [477, 30] on span "more_vert" at bounding box center [475, 30] width 7 height 7
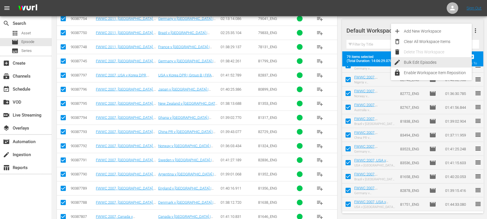
click at [437, 59] on div "Bulk Edit Episodes" at bounding box center [438, 62] width 68 height 10
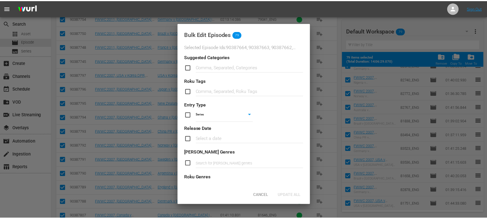
scroll to position [238, 0]
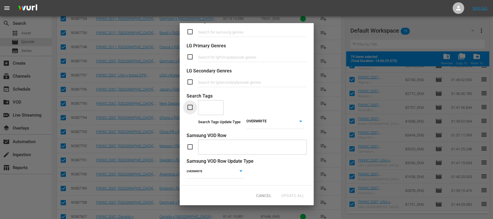
click at [187, 104] on input "checkbox" at bounding box center [193, 107] width 12 height 7
click at [206, 102] on input "text" at bounding box center [207, 107] width 12 height 10
click at [208, 122] on span "TYPE_Full Match Replay" at bounding box center [211, 124] width 18 height 18
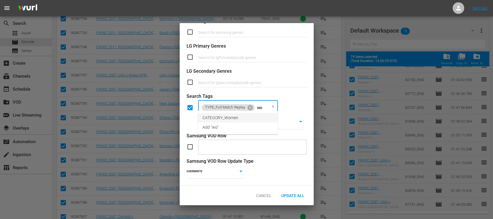
click at [218, 116] on span "CATEGORY_Women" at bounding box center [220, 118] width 36 height 6
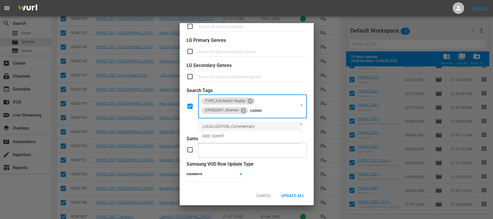
click at [222, 125] on span "LOCALIZATION_Commentary" at bounding box center [228, 127] width 52 height 6
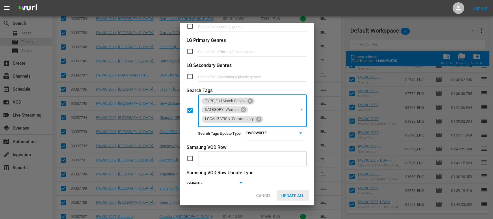
click at [297, 196] on span "Update All" at bounding box center [293, 196] width 32 height 5
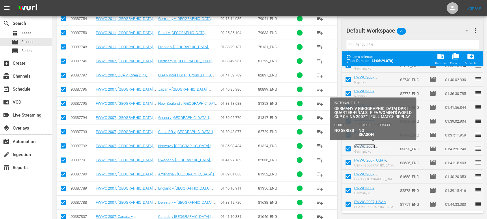
click at [376, 148] on link "FWWC 2007, [GEOGRAPHIC_DATA] v [GEOGRAPHIC_DATA] DPR, Quarter-Finals - FMR (EN)" at bounding box center [373, 155] width 38 height 22
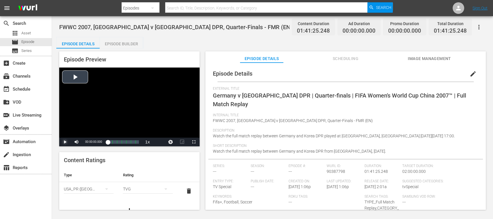
click at [65, 142] on span "Video Player" at bounding box center [65, 142] width 0 height 0
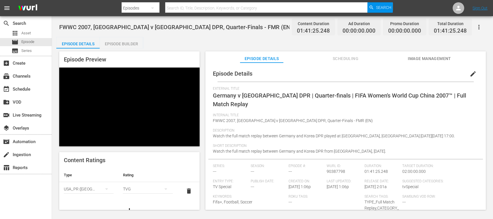
click at [418, 58] on span "Image Management" at bounding box center [429, 58] width 43 height 7
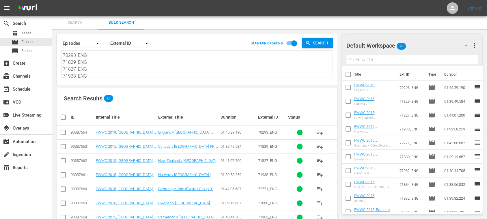
scroll to position [103, 0]
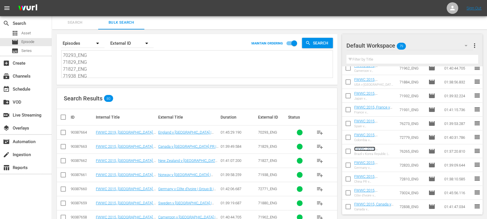
click at [381, 148] on link "FWWC 2015, [GEOGRAPHIC_DATA] v Korea Republic, Group Stage - FMR (EN)" at bounding box center [373, 155] width 38 height 17
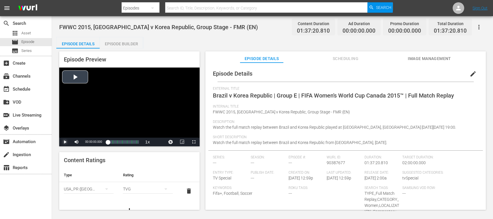
click at [65, 142] on span "Video Player" at bounding box center [65, 142] width 0 height 0
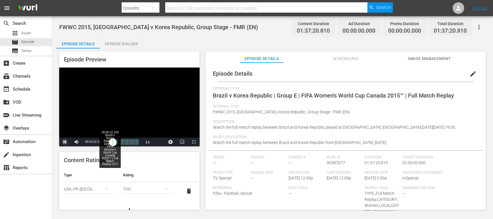
click at [113, 143] on div "00:00:02.456" at bounding box center [110, 142] width 5 height 6
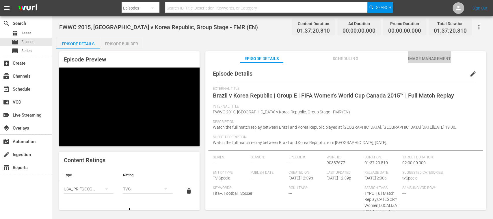
click at [417, 58] on span "Image Management" at bounding box center [429, 58] width 43 height 7
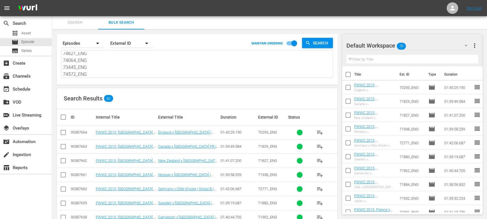
scroll to position [528, 0]
drag, startPoint x: 64, startPoint y: 54, endPoint x: 226, endPoint y: 128, distance: 178.1
paste textarea "81309_ENG 83455_ENG 75542_ENG 75522_ENG 75818_ENG 75816_ENG 75868_ENG 75865_ENG…"
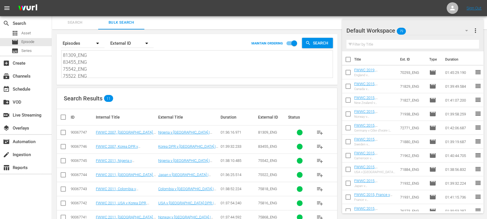
scroll to position [72, 0]
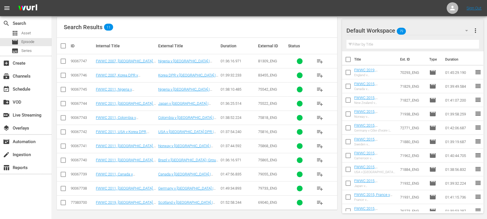
click at [477, 29] on span "more_vert" at bounding box center [475, 30] width 7 height 7
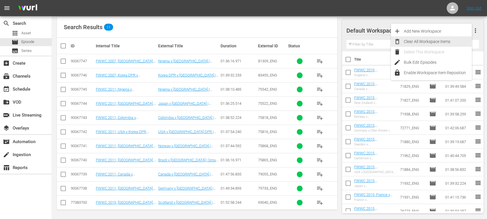
click at [442, 43] on div "Clear All Workspace Items" at bounding box center [438, 41] width 68 height 10
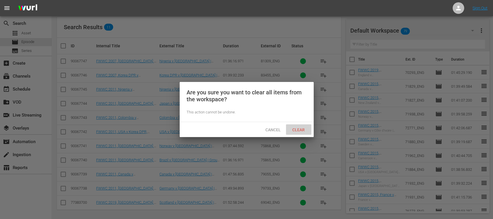
click at [298, 128] on span "Clear" at bounding box center [299, 130] width 22 height 5
